Goal: Task Accomplishment & Management: Use online tool/utility

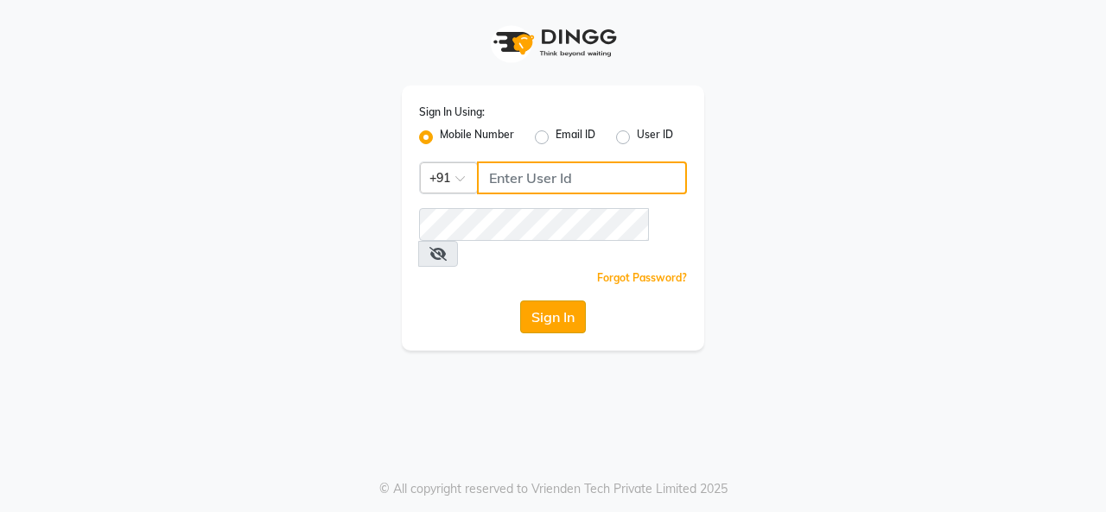
type input "7906888272"
click at [563, 301] on button "Sign In" at bounding box center [553, 317] width 66 height 33
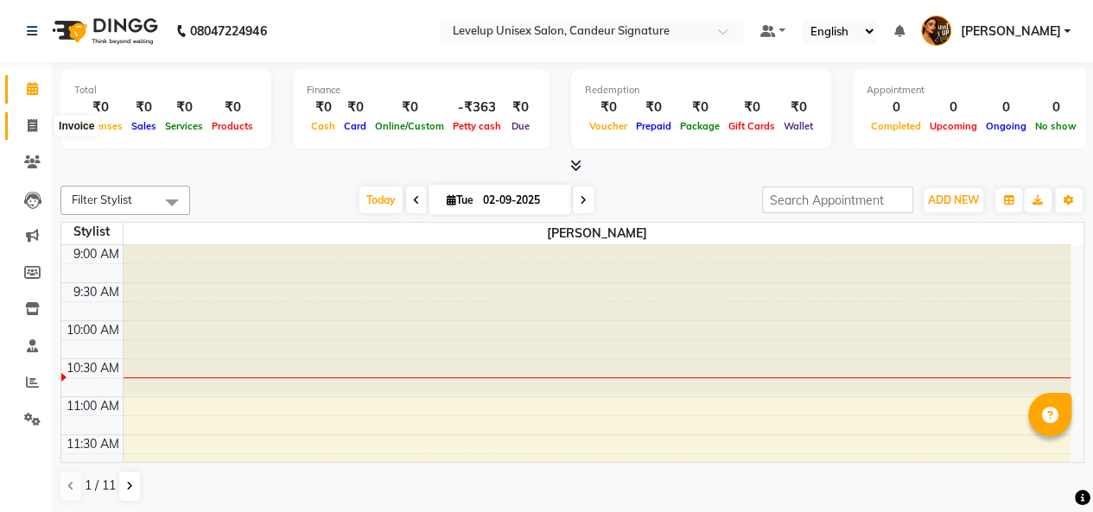
click at [36, 127] on icon at bounding box center [33, 125] width 10 height 13
select select "service"
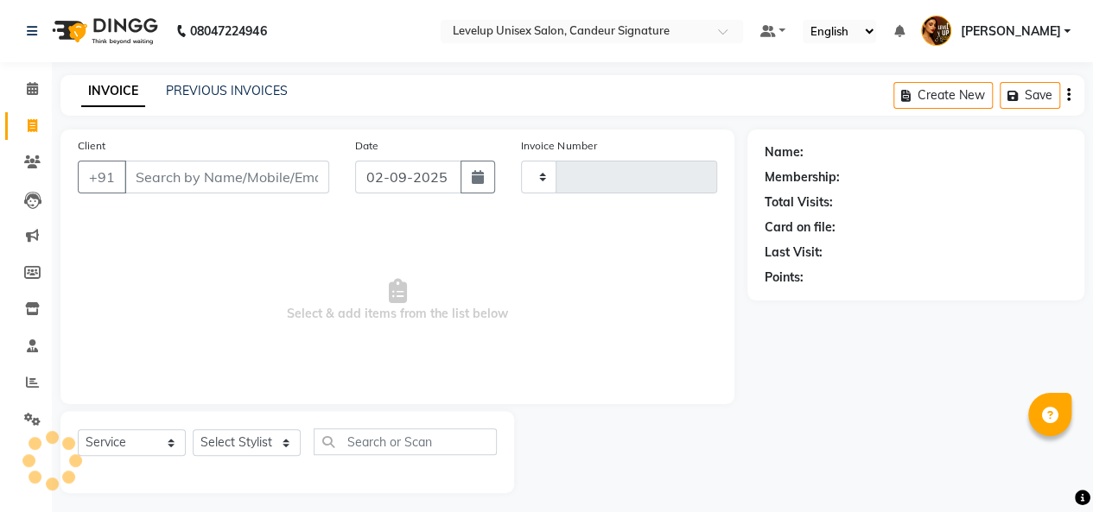
type input "1845"
select select "7681"
